Goal: Navigation & Orientation: Find specific page/section

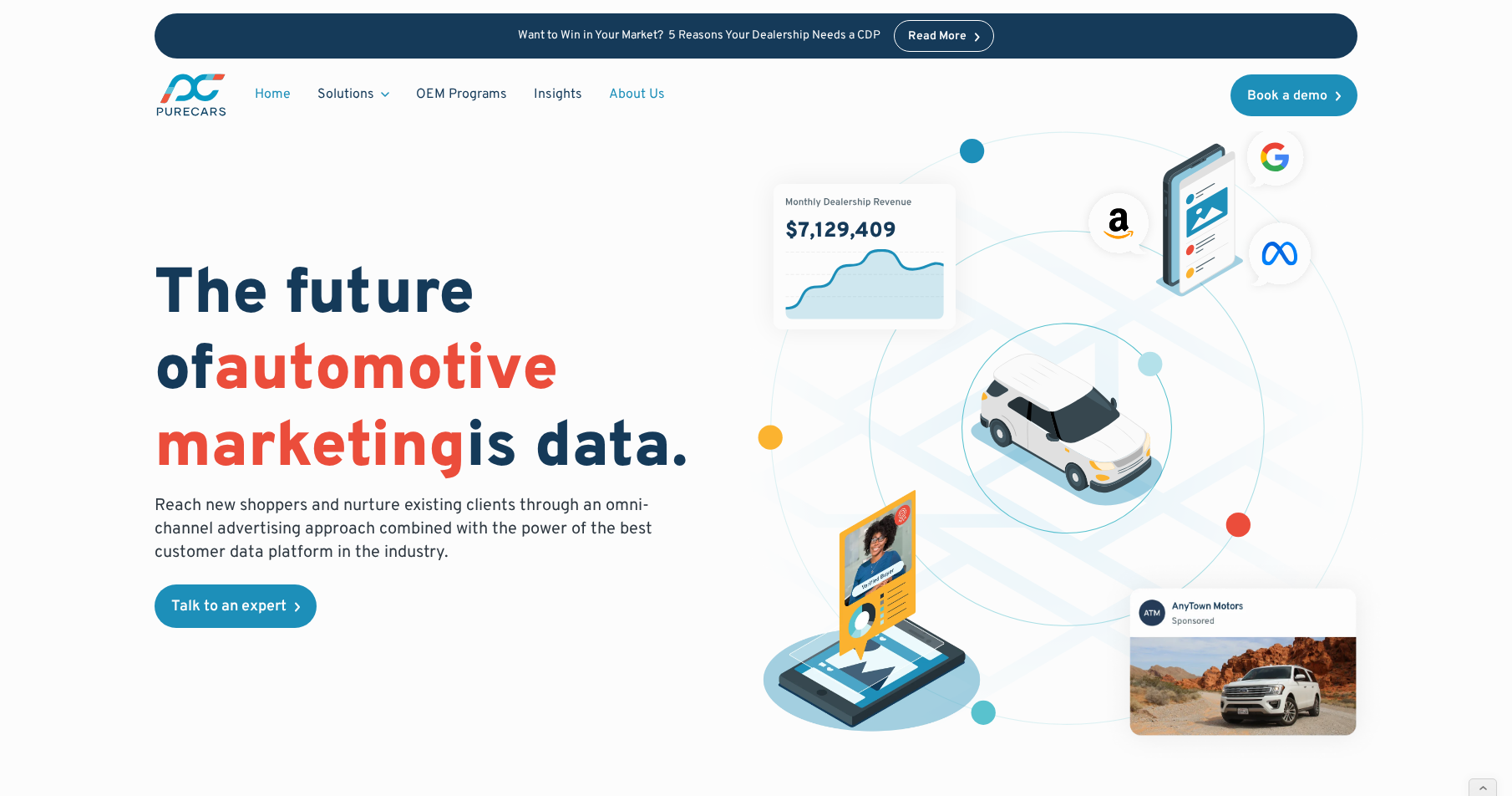
click at [625, 95] on link "About Us" at bounding box center [637, 94] width 82 height 32
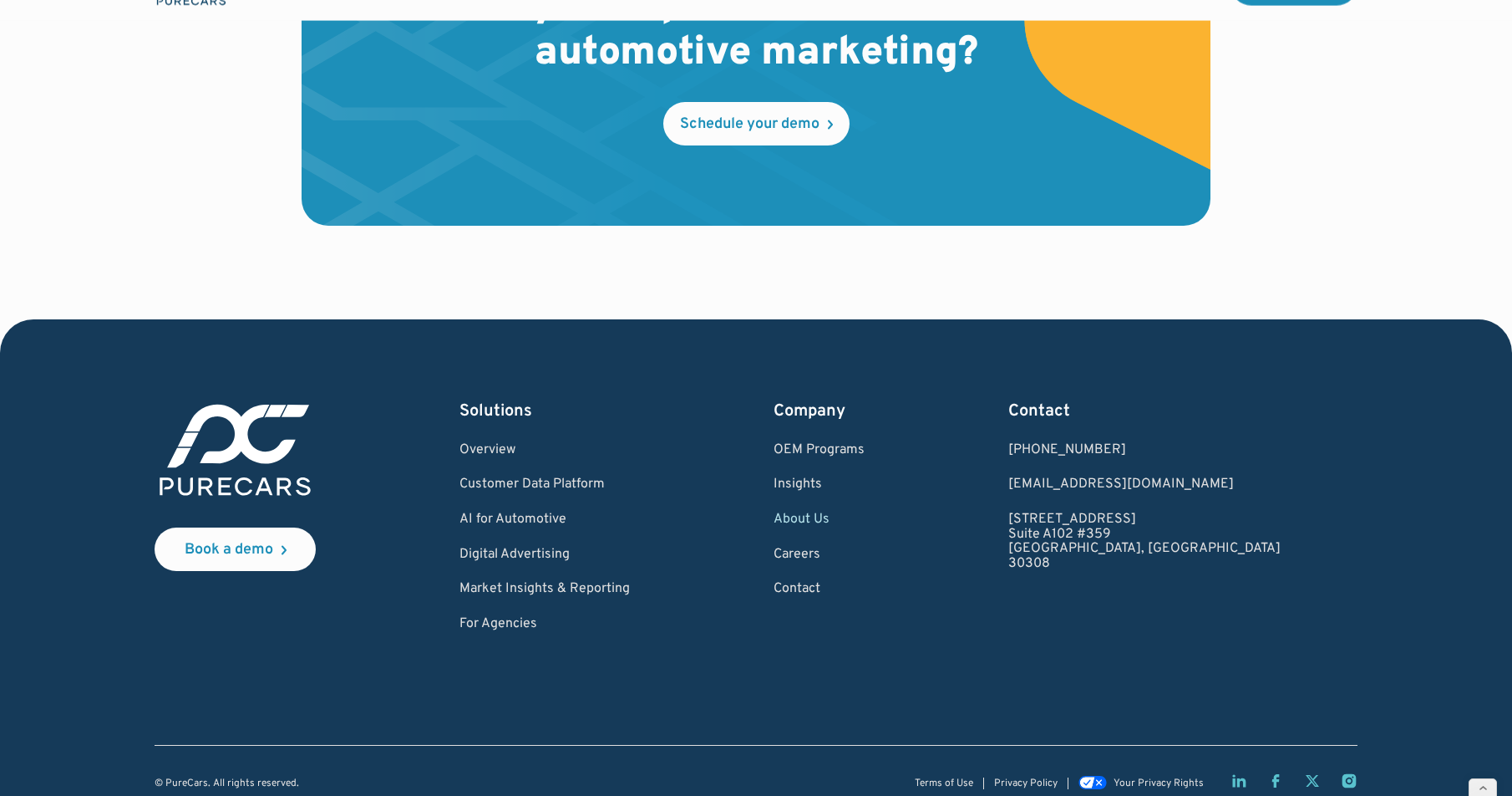
scroll to position [4901, 0]
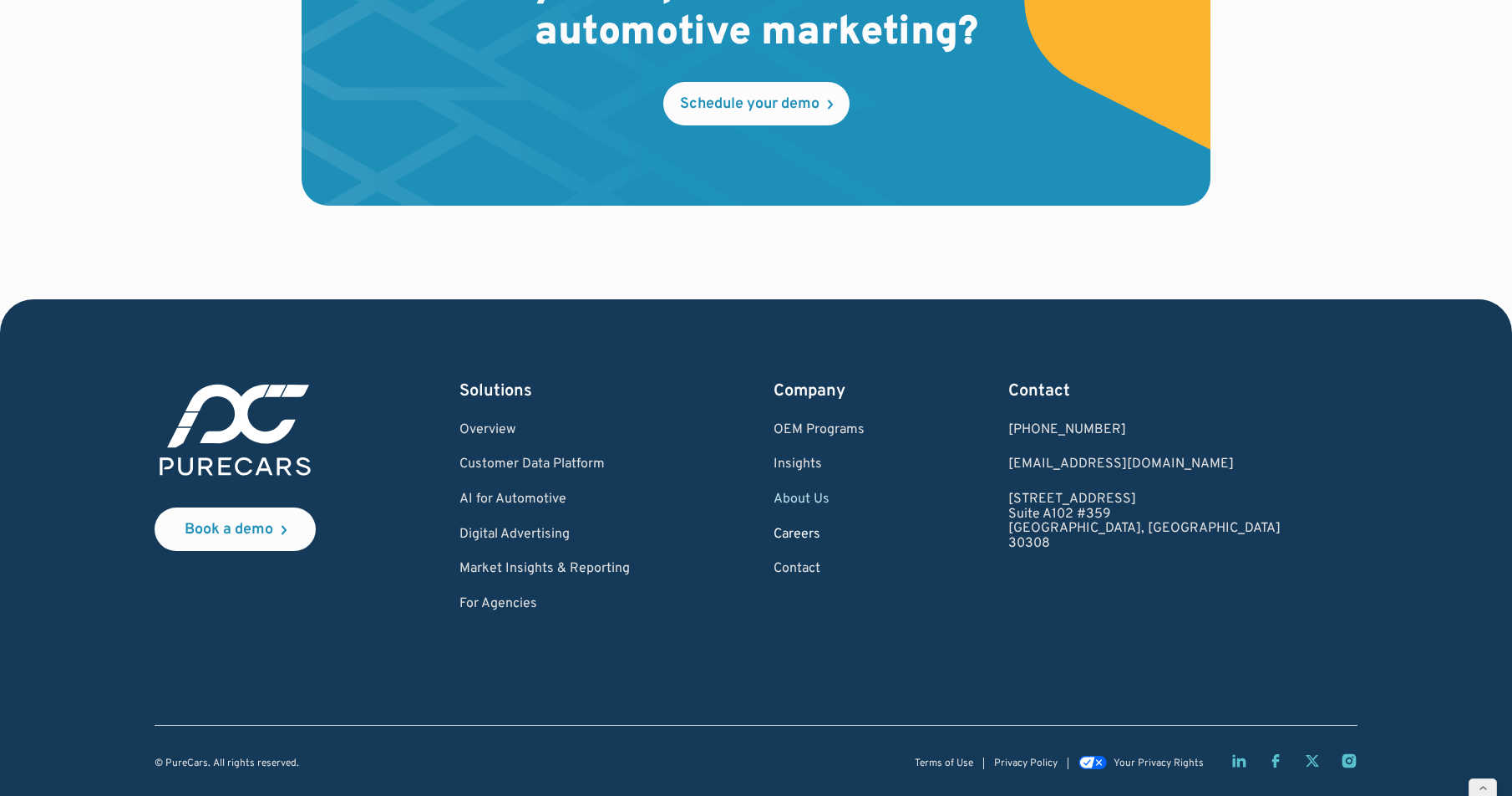
click at [865, 528] on link "Careers" at bounding box center [819, 535] width 91 height 15
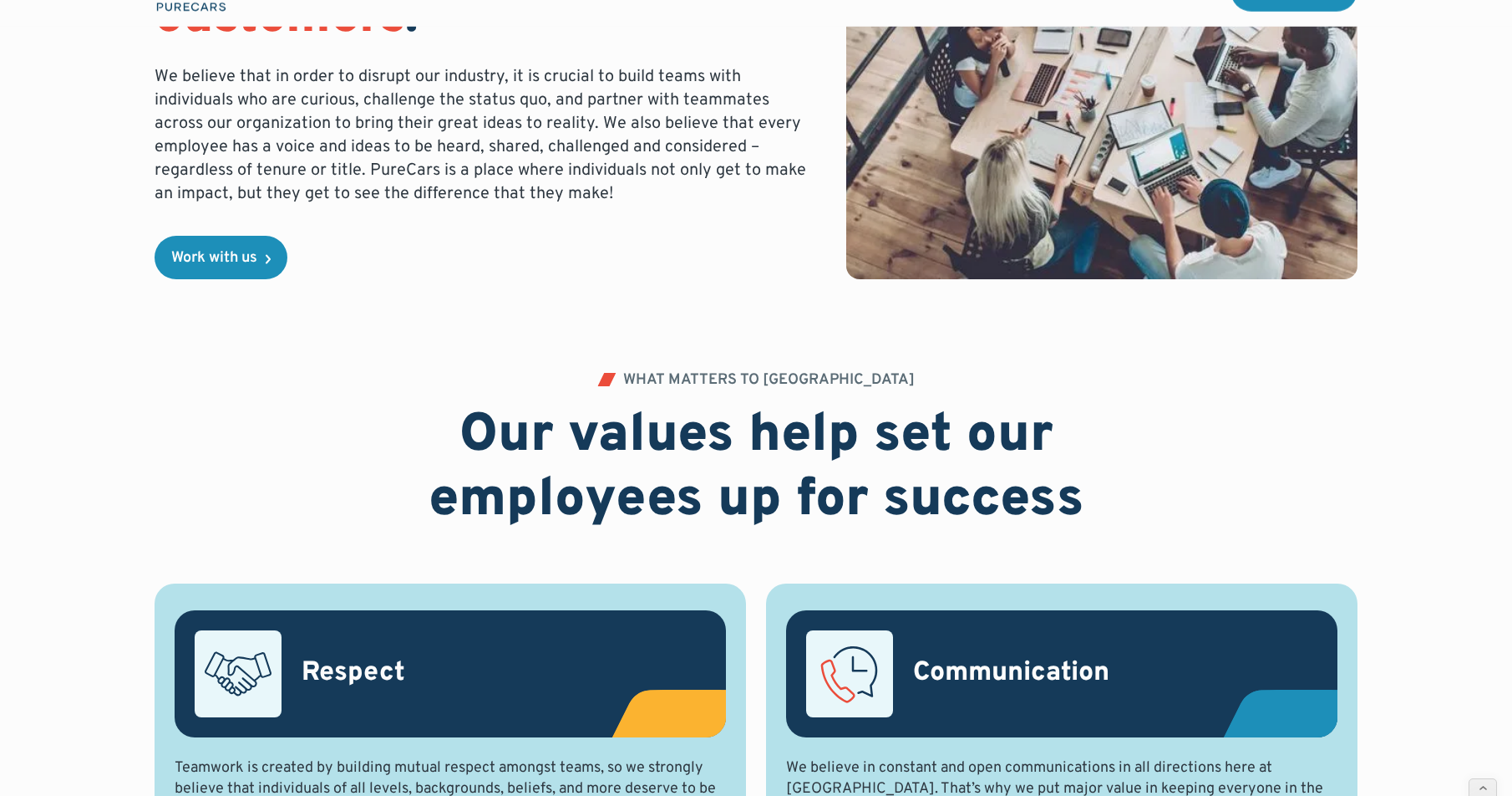
scroll to position [421, 0]
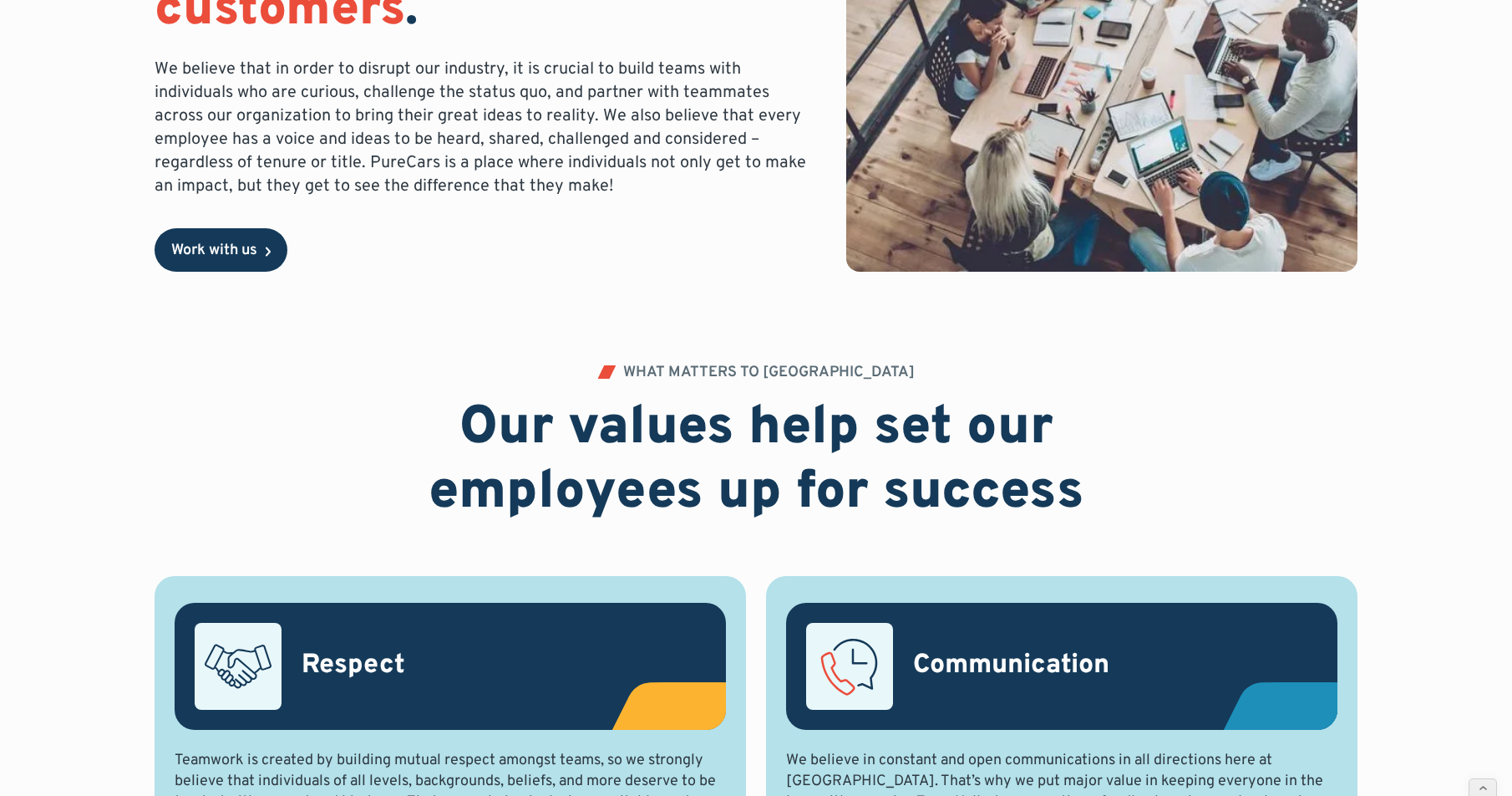
click at [251, 258] on div "Work with us" at bounding box center [214, 251] width 86 height 15
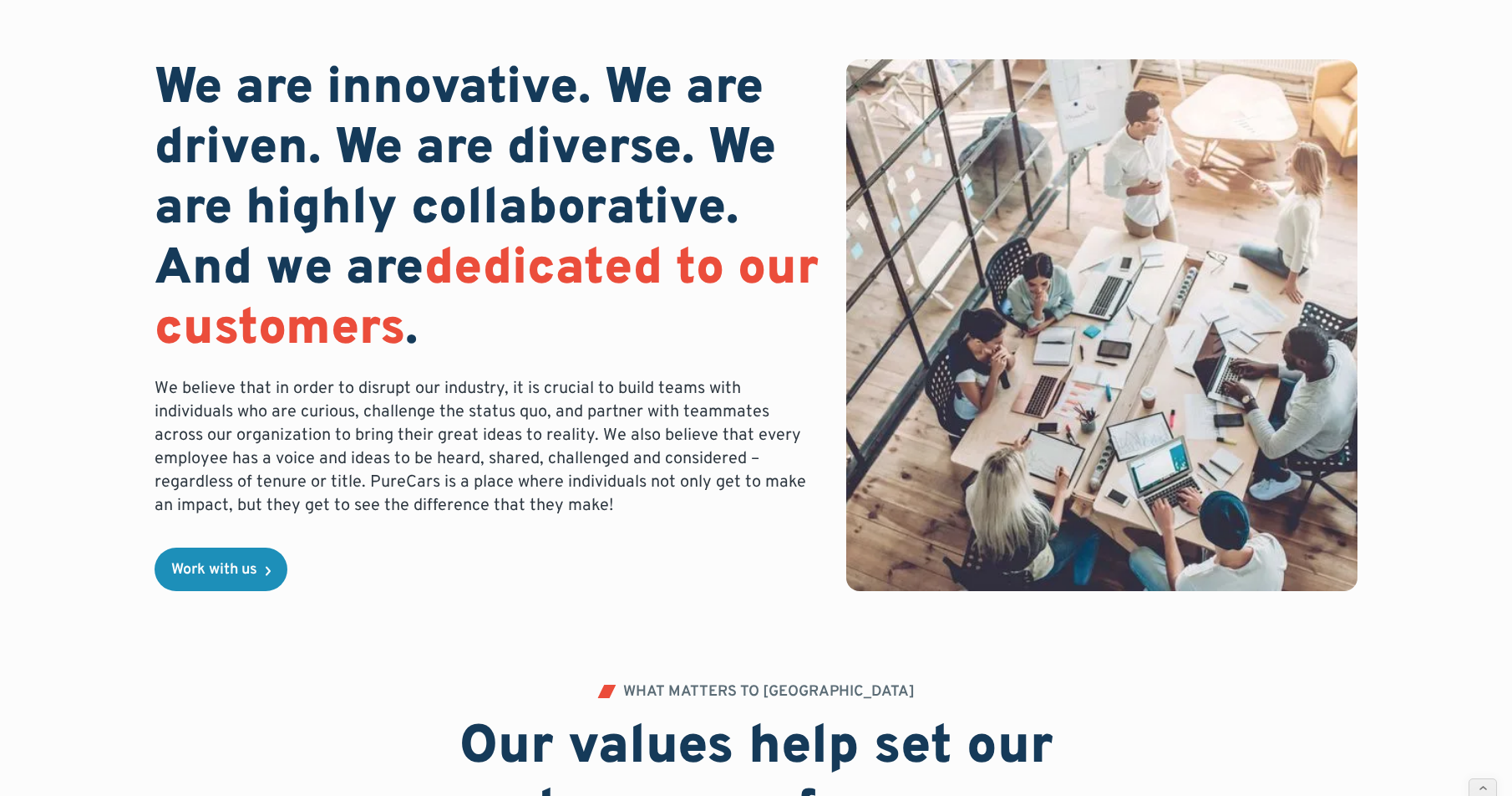
scroll to position [0, 0]
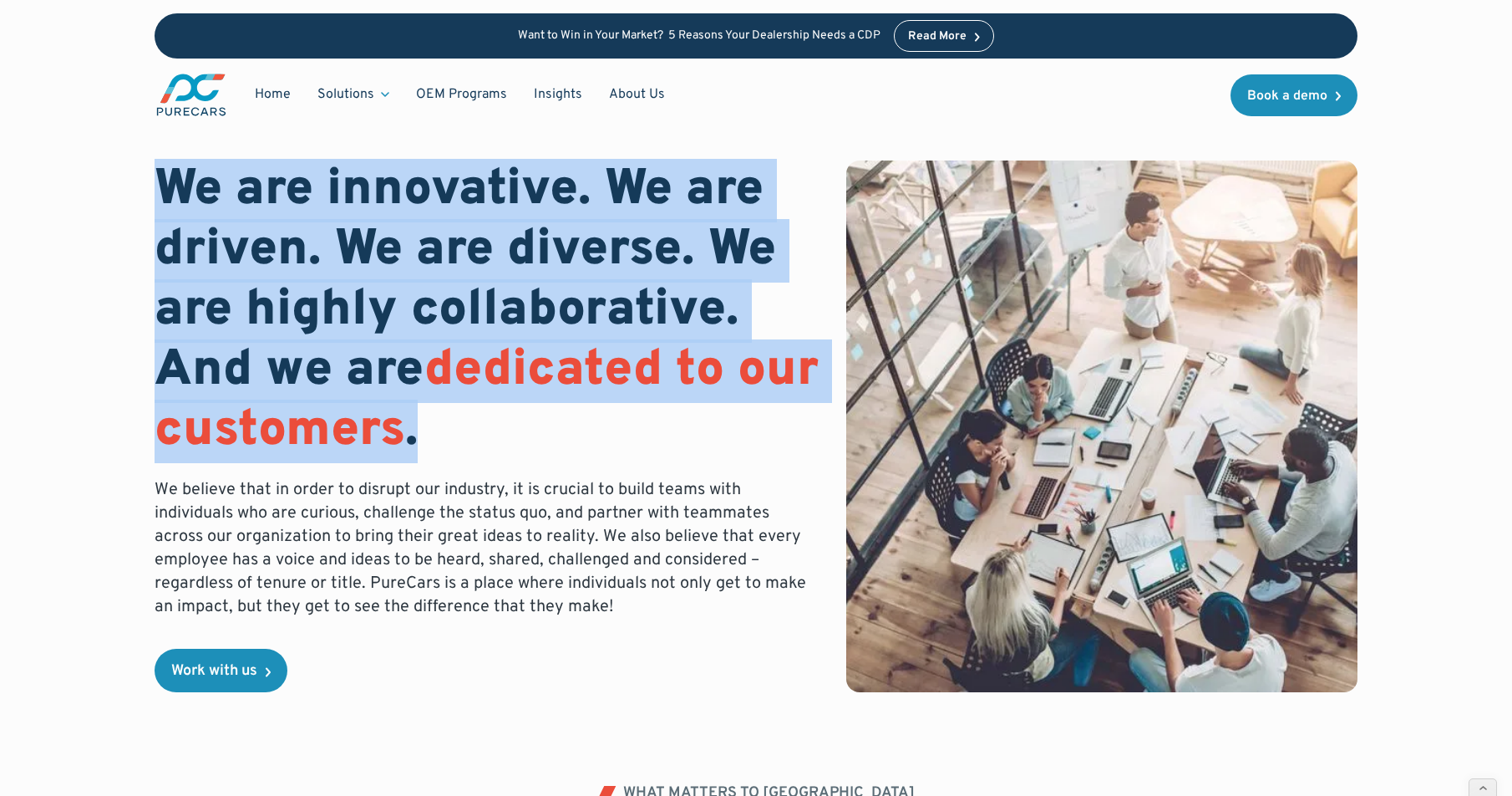
drag, startPoint x: 514, startPoint y: 430, endPoint x: 113, endPoint y: 199, distance: 462.8
click at [113, 199] on div "We are innovative. We are driven. We are diverse. We are highly collaborative. …" at bounding box center [756, 393] width 1361 height 785
click at [196, 188] on h1 "We are innovative. We are driven. We are diverse. We are highly collaborative. …" at bounding box center [486, 311] width 666 height 301
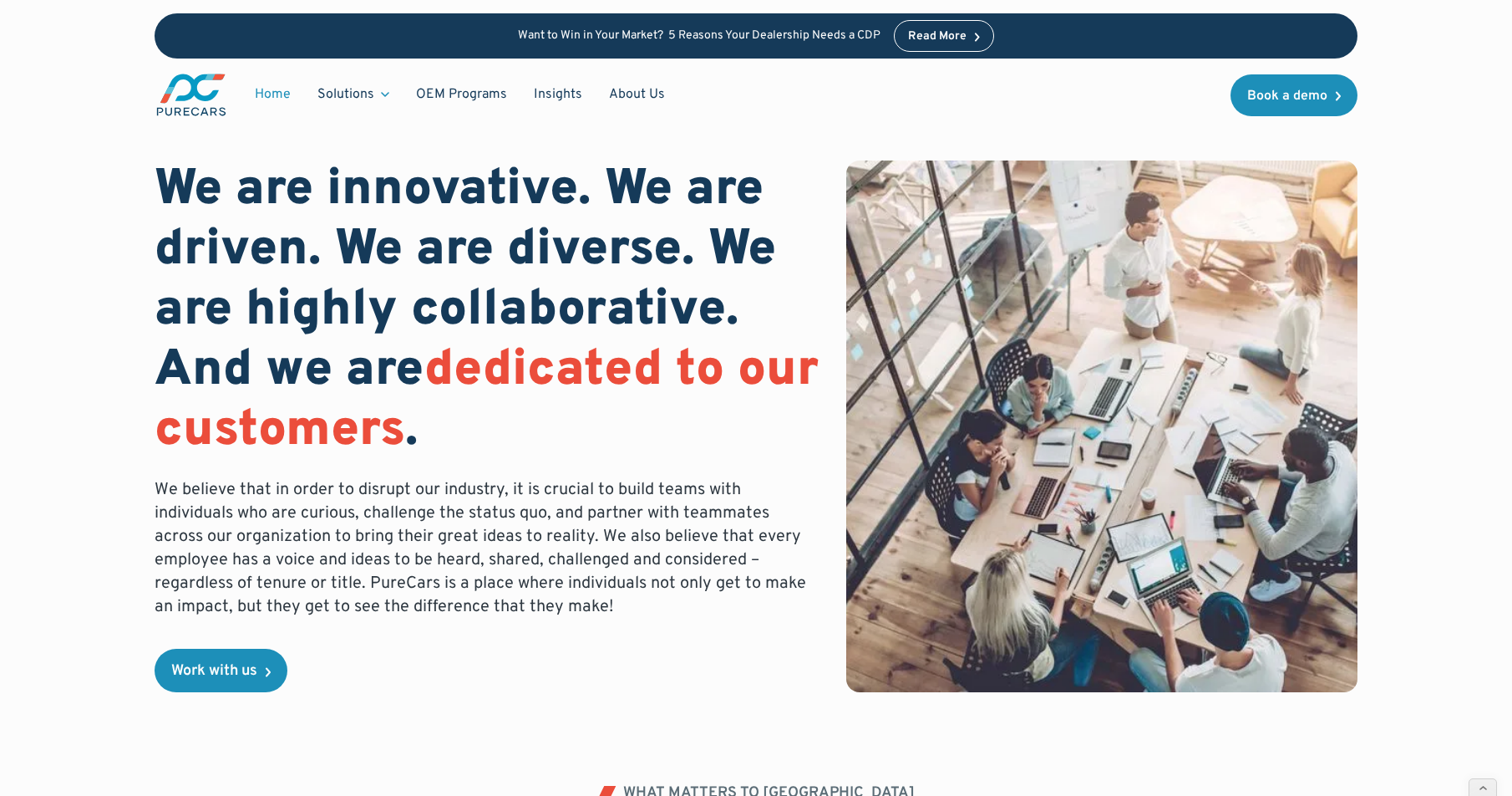
click at [272, 88] on link "Home" at bounding box center [272, 94] width 62 height 32
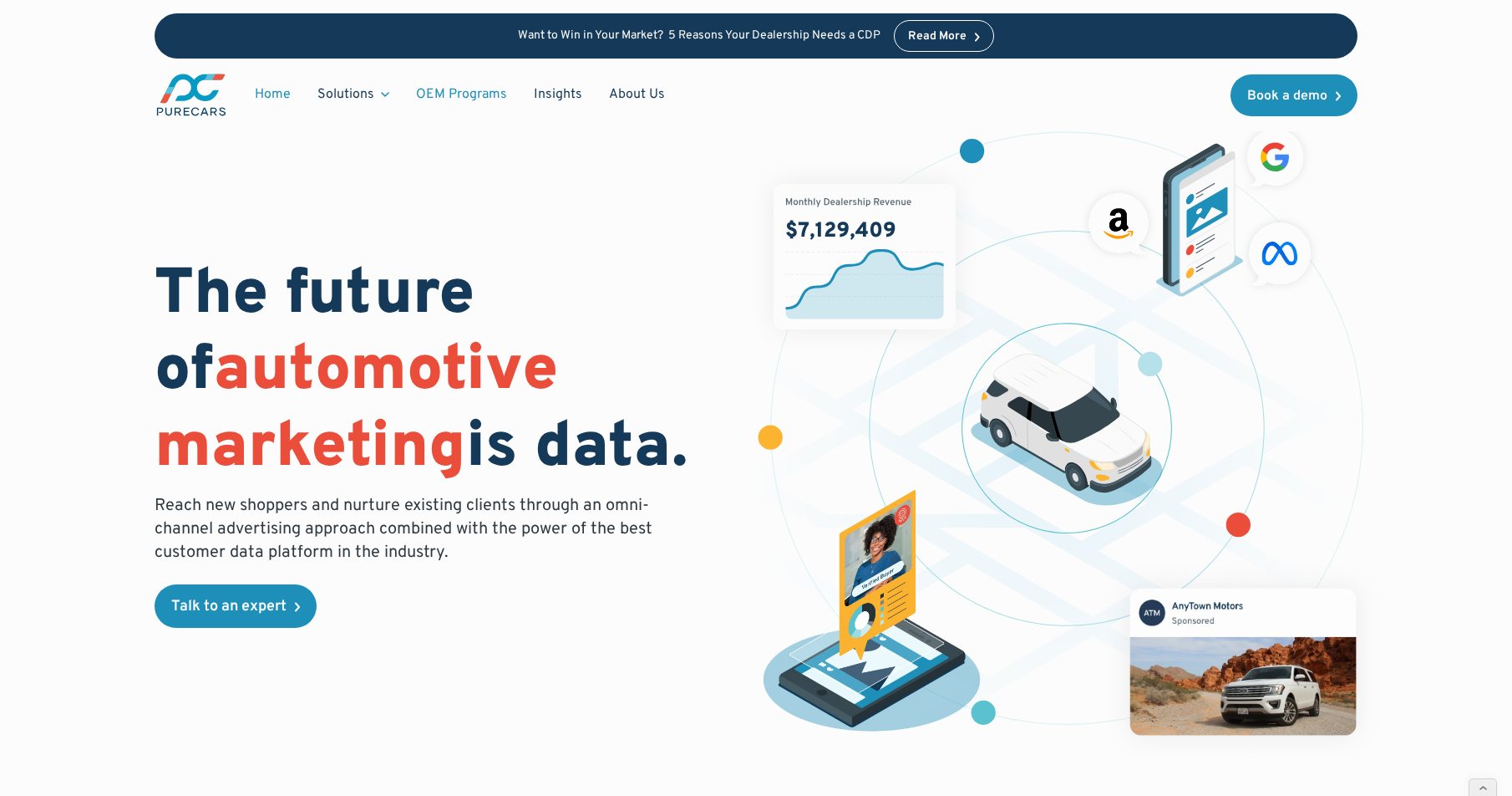
click at [472, 96] on link "OEM Programs" at bounding box center [462, 94] width 118 height 32
